Goal: Task Accomplishment & Management: Use online tool/utility

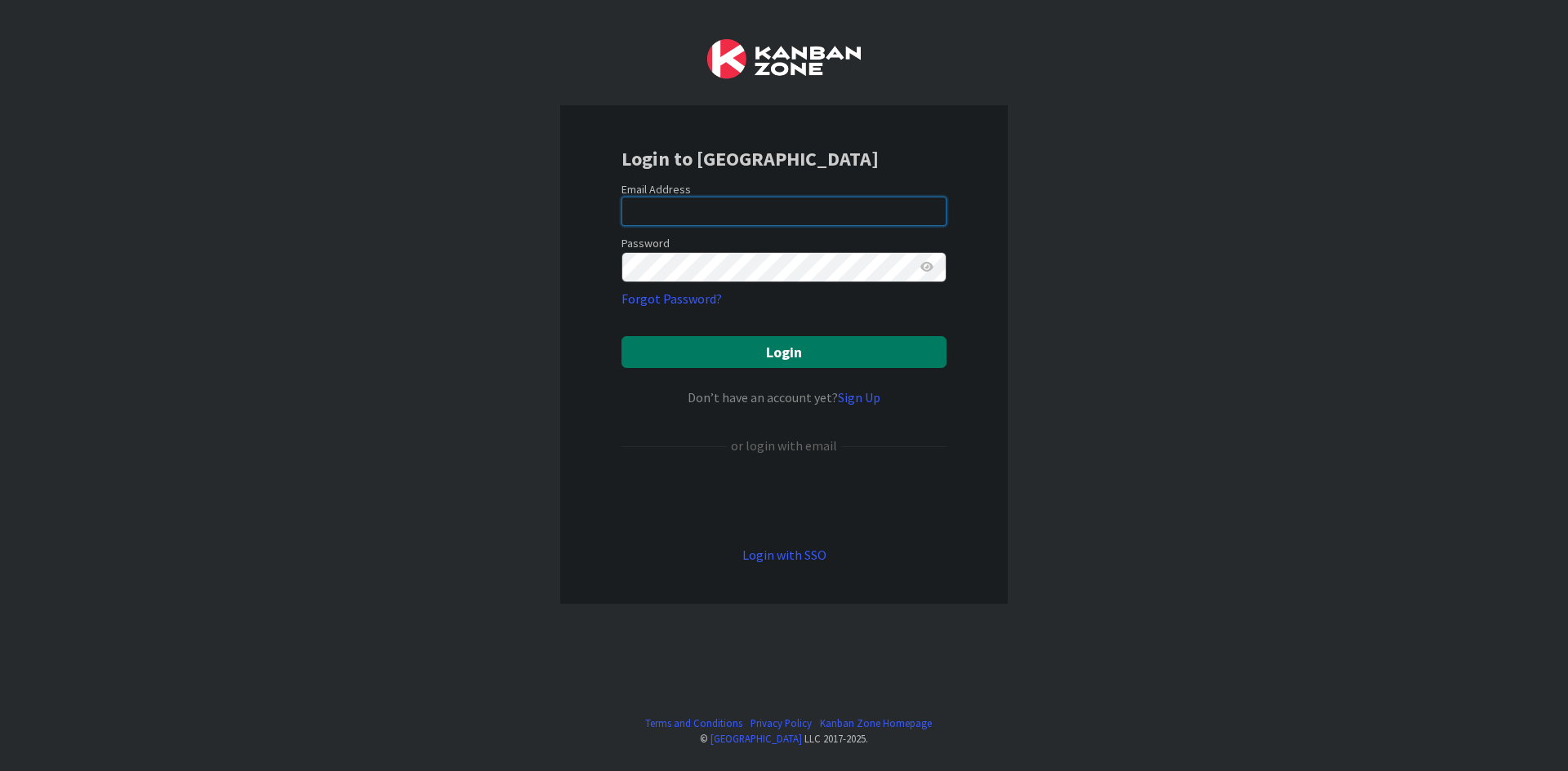
type input "[PERSON_NAME][EMAIL_ADDRESS][PERSON_NAME][DOMAIN_NAME]"
click at [776, 356] on button "Login" at bounding box center [784, 352] width 325 height 32
